Goal: Task Accomplishment & Management: Manage account settings

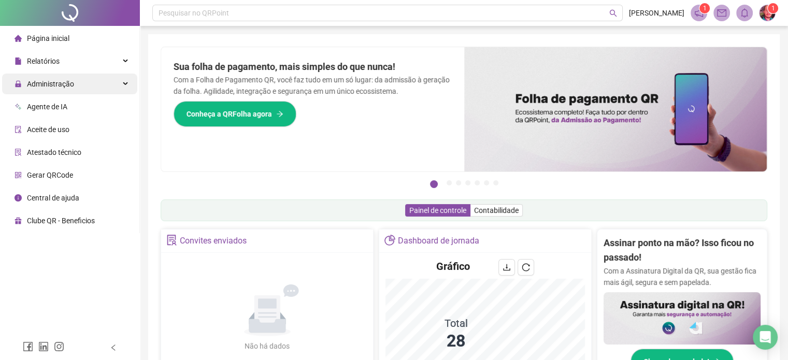
click at [88, 85] on div "Administração" at bounding box center [69, 84] width 135 height 21
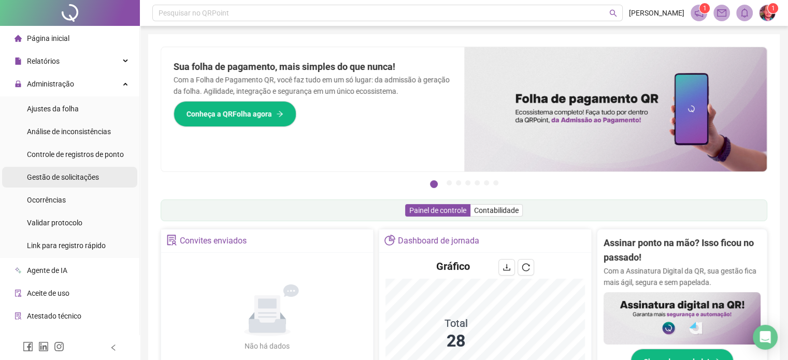
click at [60, 180] on span "Gestão de solicitações" at bounding box center [63, 177] width 72 height 8
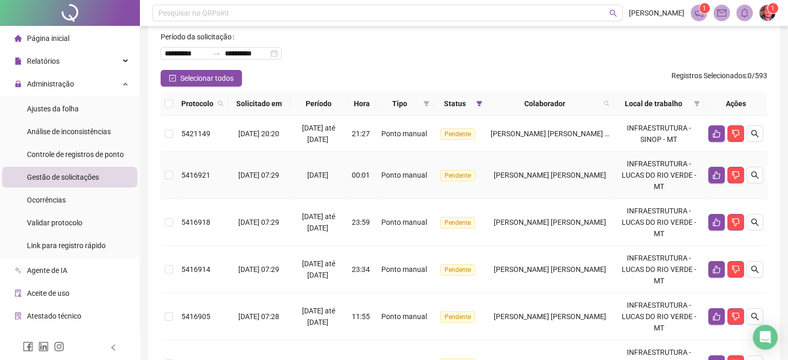
scroll to position [104, 0]
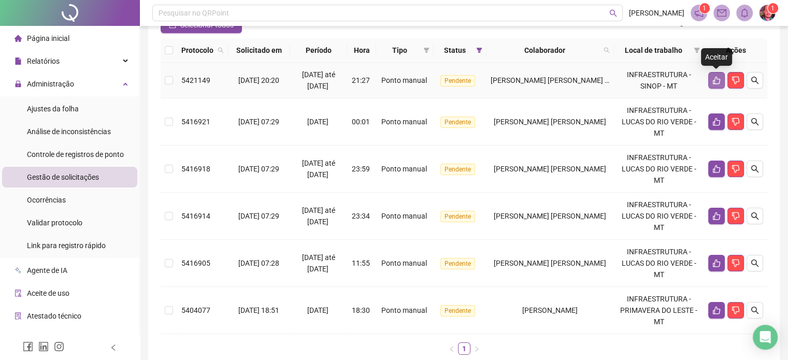
click at [713, 80] on icon "like" at bounding box center [716, 80] width 8 height 8
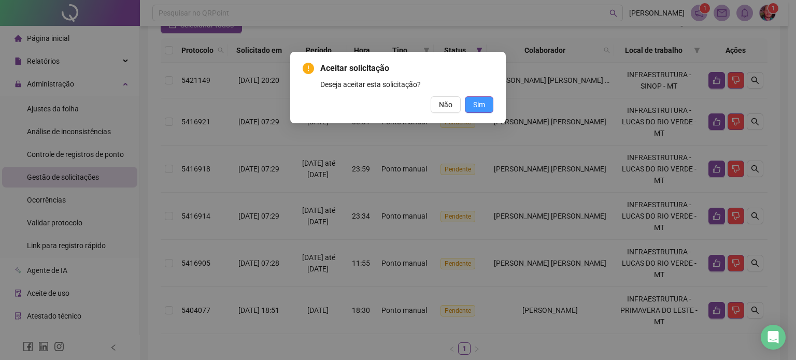
click at [483, 105] on span "Sim" at bounding box center [479, 104] width 12 height 11
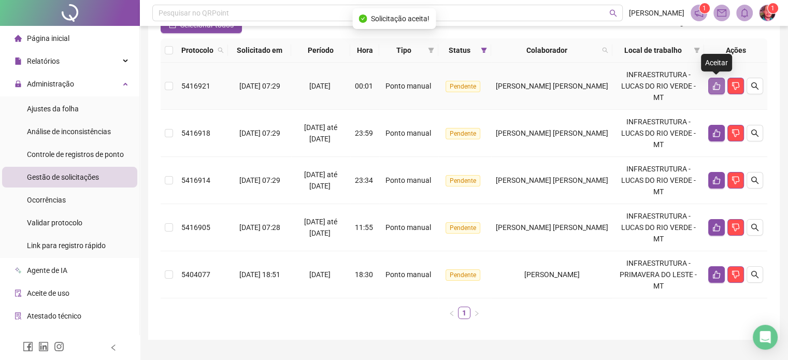
click at [722, 84] on button "button" at bounding box center [716, 86] width 17 height 17
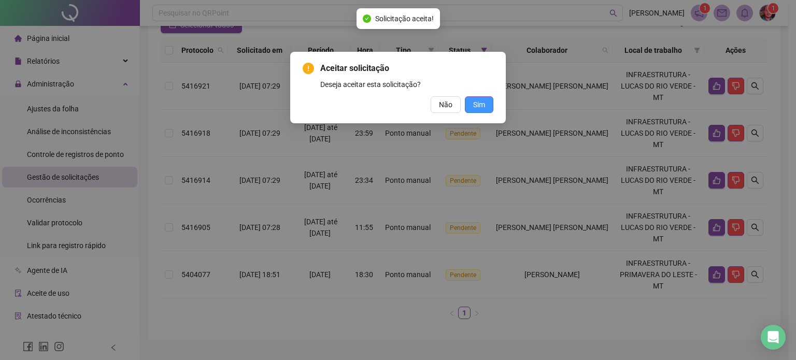
click at [485, 101] on button "Sim" at bounding box center [479, 104] width 28 height 17
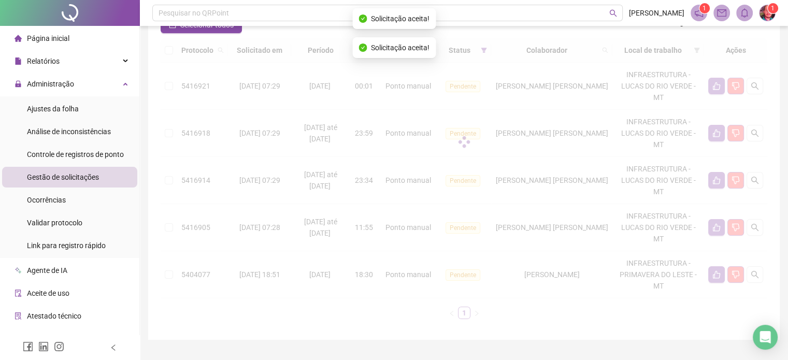
scroll to position [80, 0]
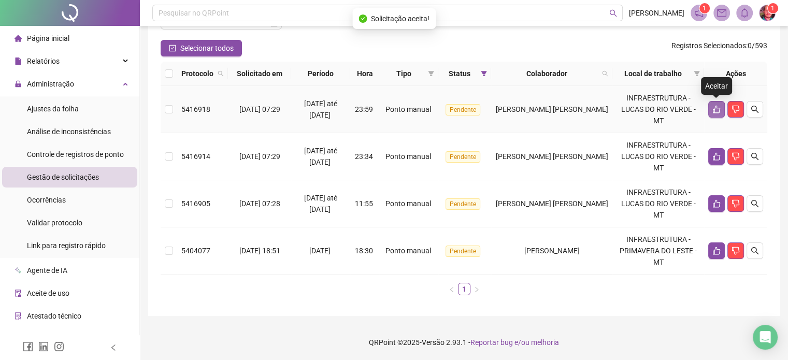
click at [717, 103] on button "button" at bounding box center [716, 109] width 17 height 17
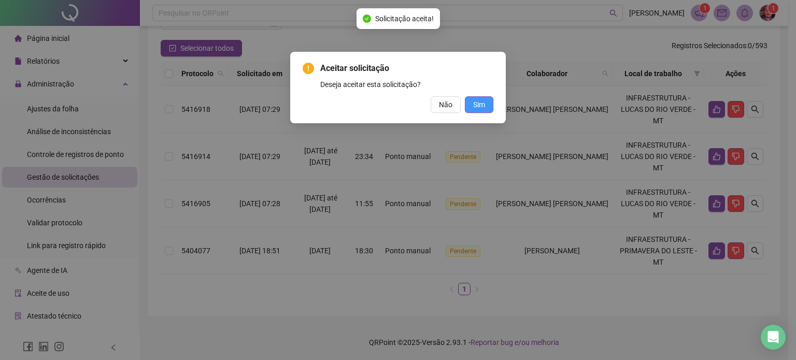
click at [484, 104] on span "Sim" at bounding box center [479, 104] width 12 height 11
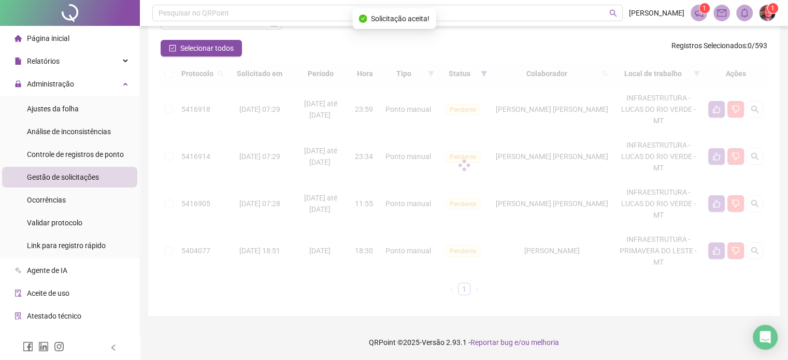
scroll to position [33, 0]
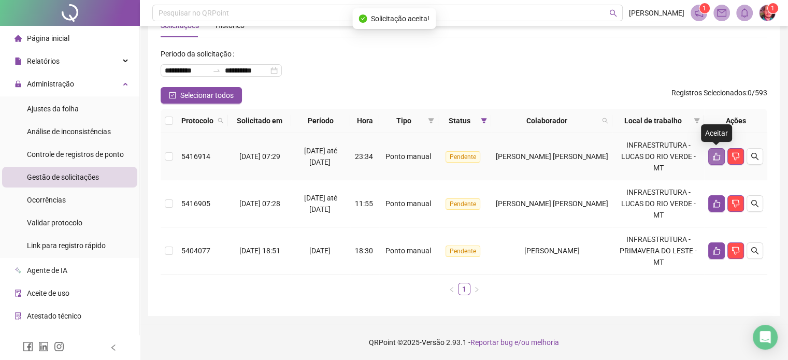
click at [719, 155] on icon "like" at bounding box center [716, 157] width 7 height 8
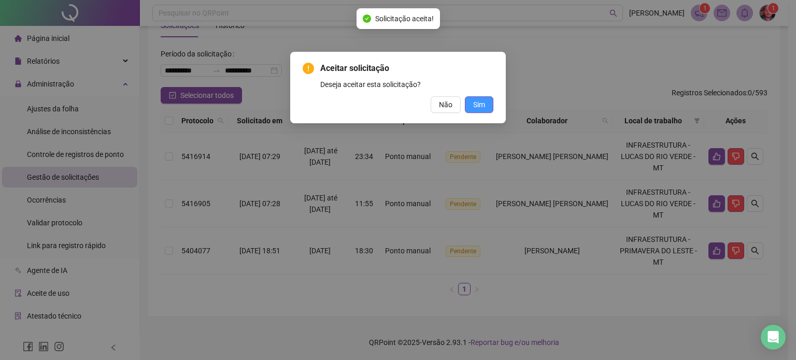
click at [478, 98] on button "Sim" at bounding box center [479, 104] width 28 height 17
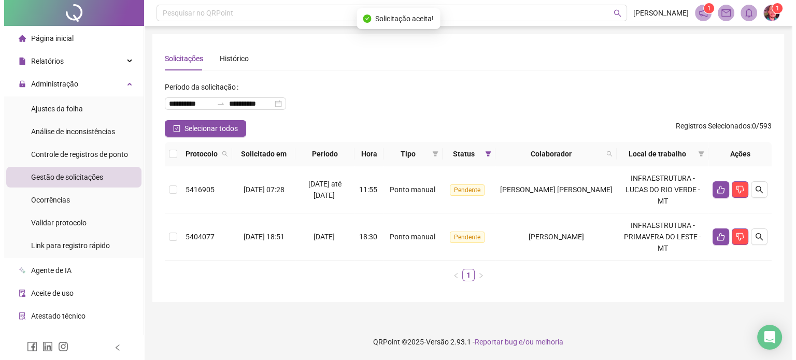
scroll to position [0, 0]
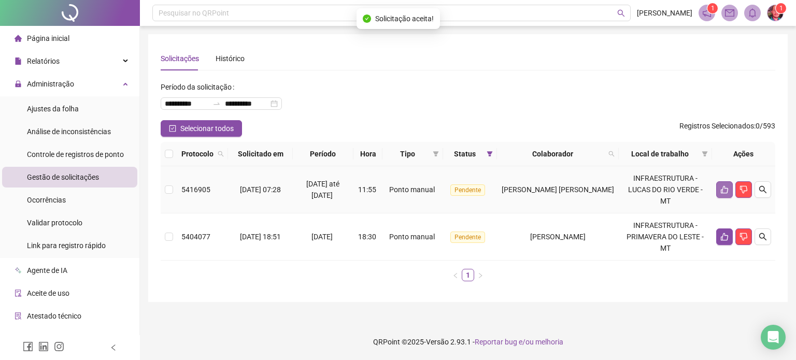
click at [721, 188] on icon "like" at bounding box center [724, 189] width 8 height 8
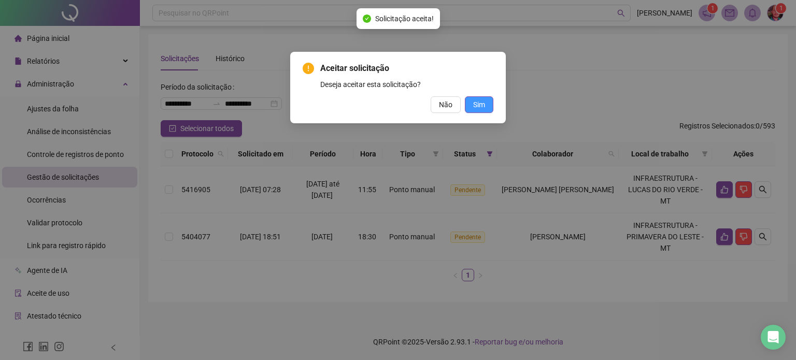
click at [482, 104] on span "Sim" at bounding box center [479, 104] width 12 height 11
